Goal: Book appointment/travel/reservation

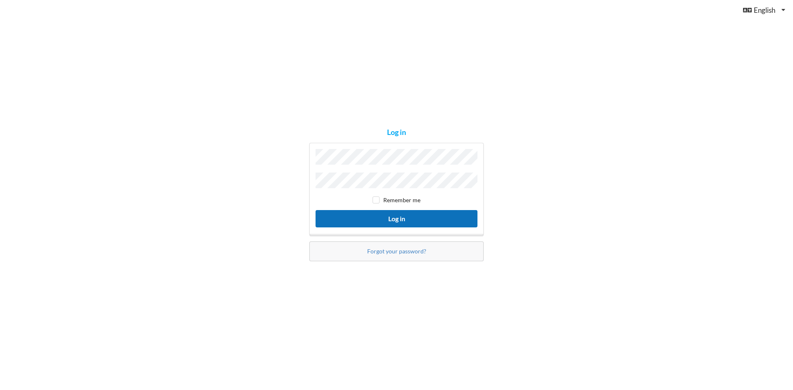
click at [386, 217] on button "Log in" at bounding box center [396, 218] width 162 height 17
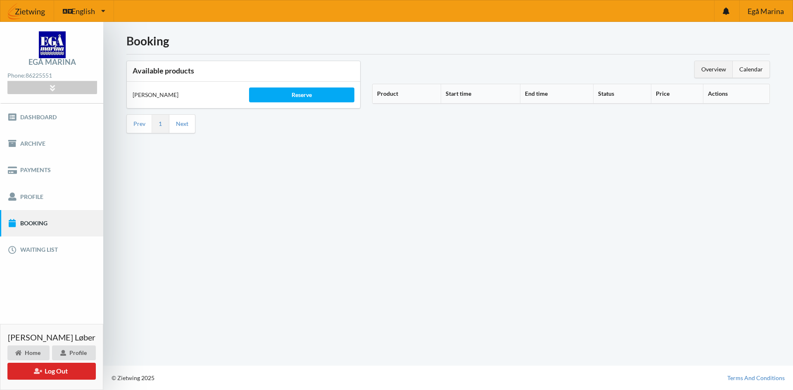
click at [744, 73] on div "Calendar" at bounding box center [750, 69] width 37 height 17
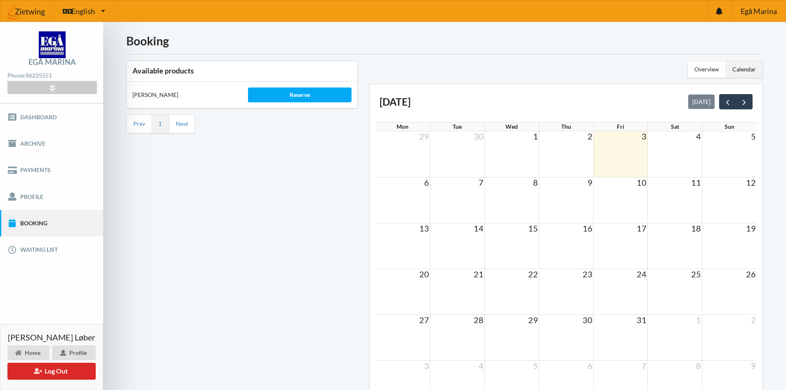
click at [517, 180] on td "8" at bounding box center [512, 182] width 54 height 10
click at [304, 97] on div "Reserve" at bounding box center [300, 95] width 104 height 15
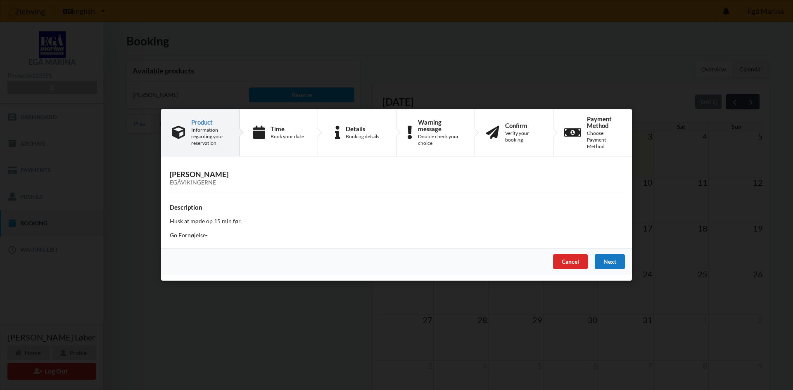
click at [606, 266] on div "Next" at bounding box center [609, 262] width 30 height 15
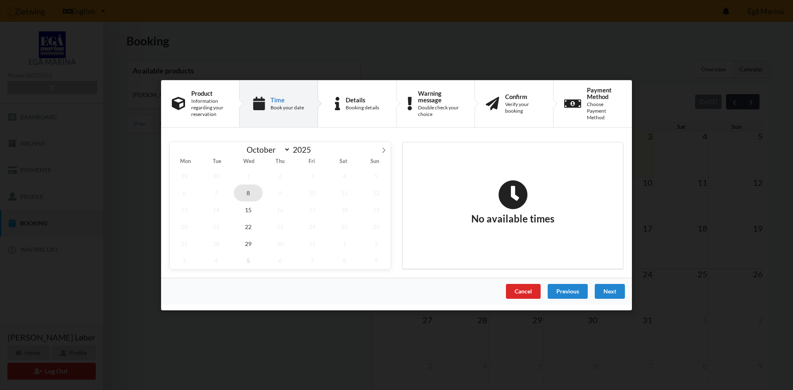
click at [252, 197] on span "8" at bounding box center [248, 192] width 29 height 17
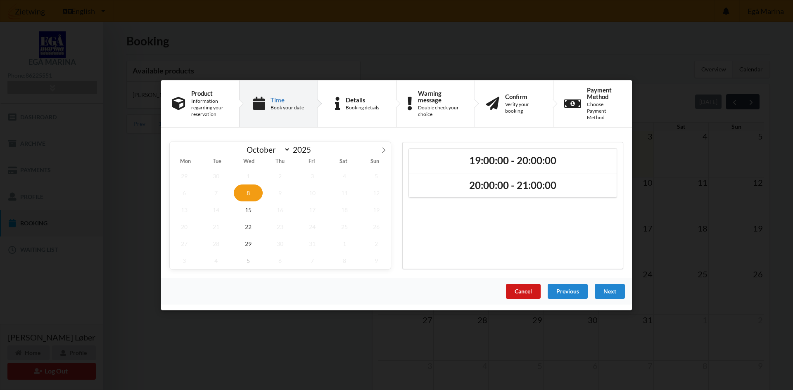
click at [518, 293] on div "Cancel" at bounding box center [523, 291] width 35 height 15
